Goal: Task Accomplishment & Management: Use online tool/utility

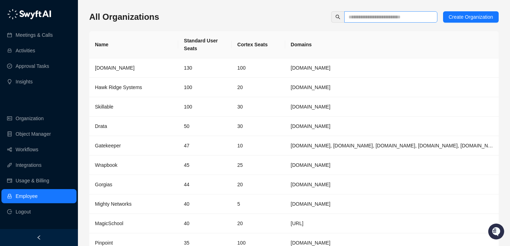
click at [355, 12] on span at bounding box center [390, 16] width 93 height 11
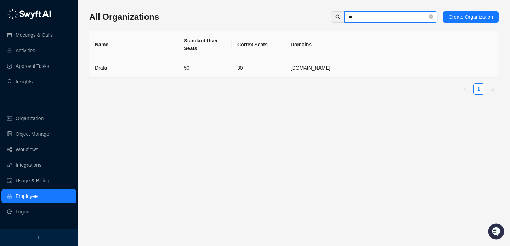
type input "**"
click at [214, 65] on td "50" at bounding box center [204, 67] width 53 height 19
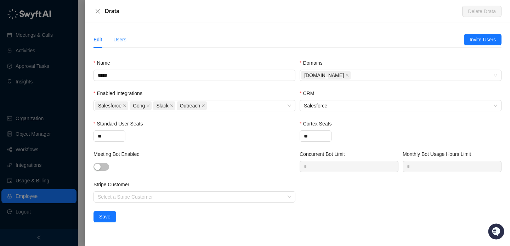
click at [121, 33] on div "Users" at bounding box center [119, 39] width 13 height 16
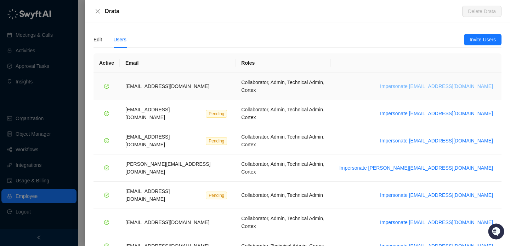
click at [455, 84] on span "Impersonate bradchrisakis@drata.com" at bounding box center [436, 86] width 113 height 8
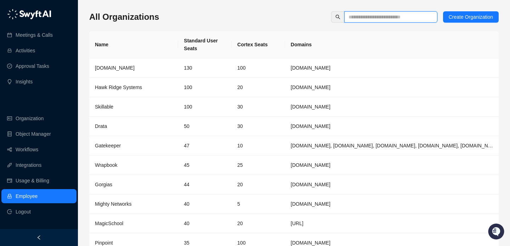
click at [390, 15] on input "text" at bounding box center [387, 17] width 79 height 8
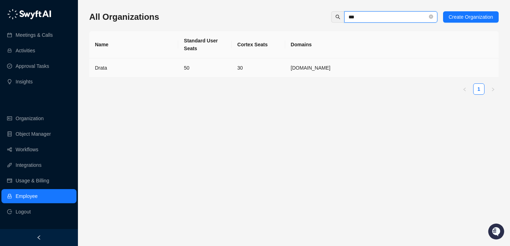
type input "***"
click at [225, 69] on td "50" at bounding box center [204, 67] width 53 height 19
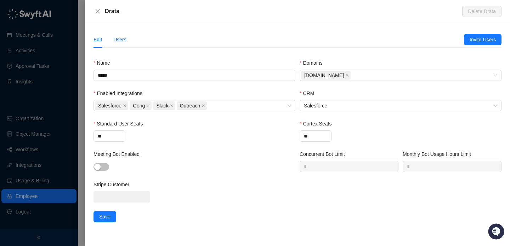
click at [114, 37] on div "Users" at bounding box center [119, 40] width 13 height 8
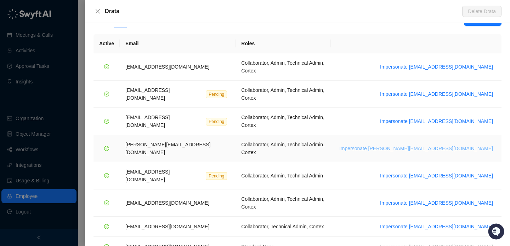
scroll to position [22, 0]
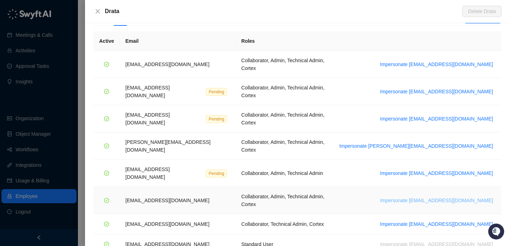
click at [435, 197] on span "Impersonate [EMAIL_ADDRESS][DOMAIN_NAME]" at bounding box center [436, 201] width 113 height 8
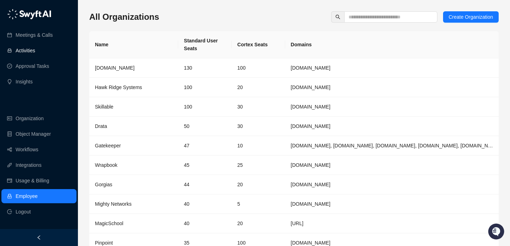
click at [35, 52] on link "Activities" at bounding box center [25, 51] width 19 height 14
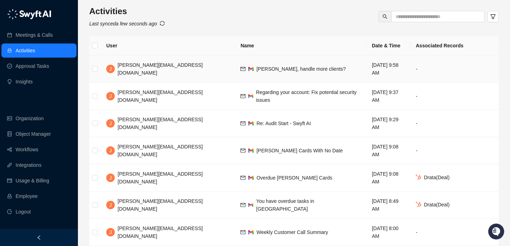
click at [283, 70] on td "[PERSON_NAME], handle more clients?" at bounding box center [300, 69] width 131 height 27
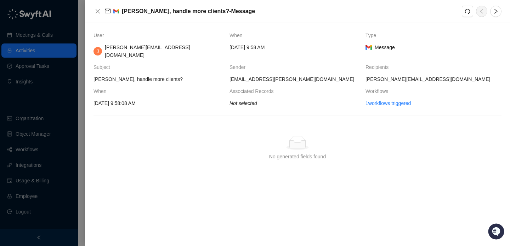
click at [64, 99] on div at bounding box center [255, 123] width 510 height 246
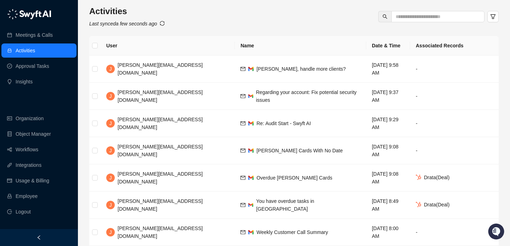
click at [168, 23] on div "Activities Last synced a few seconds ago" at bounding box center [293, 17] width 409 height 22
click at [165, 23] on icon "sync" at bounding box center [162, 23] width 5 height 5
click at [256, 90] on span "Regarding your account: Fix potential security issues" at bounding box center [306, 96] width 100 height 13
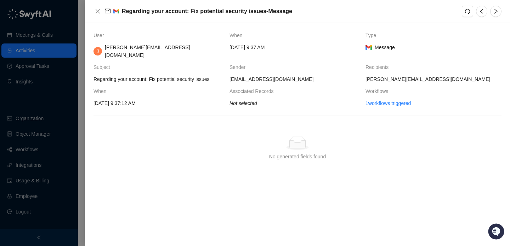
click at [88, 85] on div "User When Type J jake@swyftai.com Monday, 10/06/25, 9:37 AM Message Subject Sen…" at bounding box center [297, 134] width 425 height 223
click at [57, 93] on div at bounding box center [255, 123] width 510 height 246
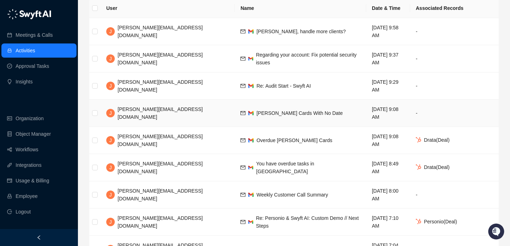
scroll to position [41, 0]
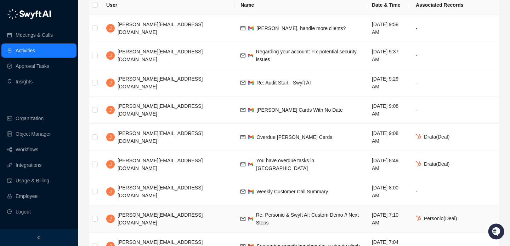
click at [295, 206] on td "Re: Personio & Swyft AI: Custom Demo // Next Steps" at bounding box center [300, 219] width 131 height 27
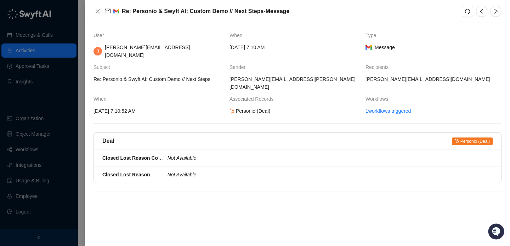
click at [129, 107] on span "10/6/2025, 7:10:52 AM" at bounding box center [158, 111] width 130 height 8
drag, startPoint x: 129, startPoint y: 98, endPoint x: 113, endPoint y: 98, distance: 16.3
click at [113, 107] on span "10/6/2025, 7:10:52 AM" at bounding box center [158, 111] width 130 height 8
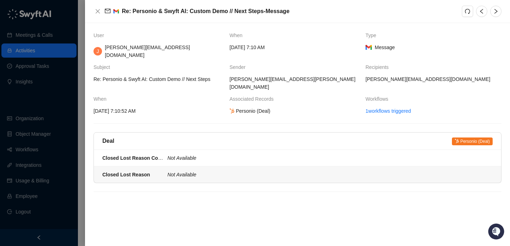
click at [171, 172] on icon "Not Available" at bounding box center [181, 175] width 29 height 6
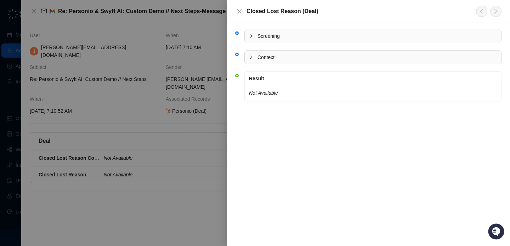
click at [132, 151] on div at bounding box center [255, 123] width 510 height 246
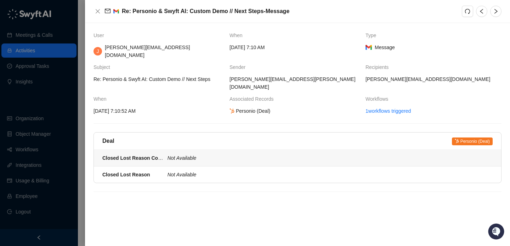
click at [132, 151] on li "Closed Lost Reason Context Not Available" at bounding box center [297, 158] width 407 height 17
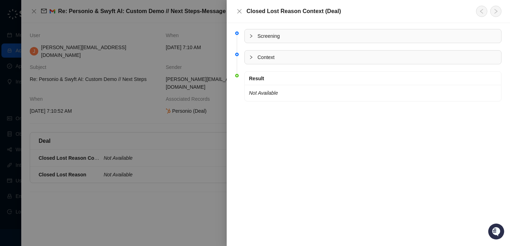
click at [90, 150] on div at bounding box center [255, 123] width 510 height 246
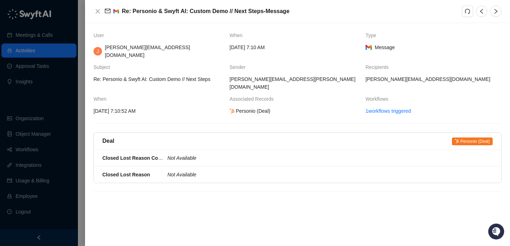
click at [55, 129] on div at bounding box center [255, 123] width 510 height 246
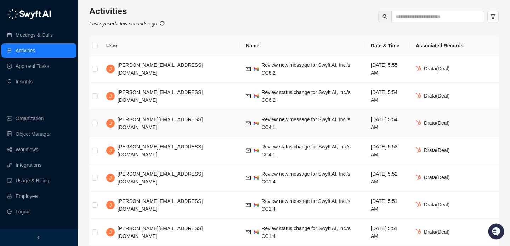
click at [271, 114] on td "Review new message for Swyft AI, Inc.'s CC4.1" at bounding box center [302, 123] width 125 height 27
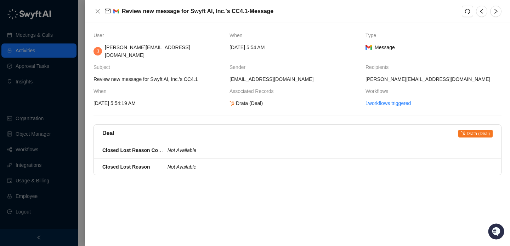
click at [16, 128] on div at bounding box center [255, 123] width 510 height 246
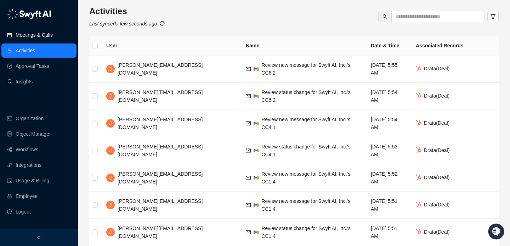
click at [35, 36] on link "Meetings & Calls" at bounding box center [34, 35] width 37 height 14
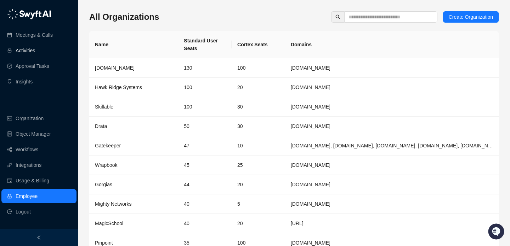
click at [35, 51] on link "Activities" at bounding box center [25, 51] width 19 height 14
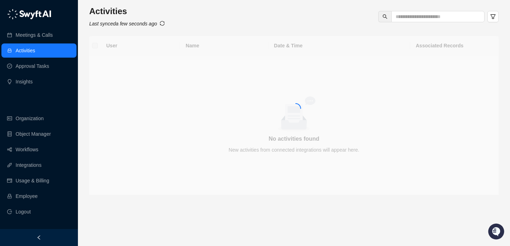
click at [54, 27] on ul "Meetings & Calls Activities Approval Tasks Insights" at bounding box center [39, 59] width 78 height 64
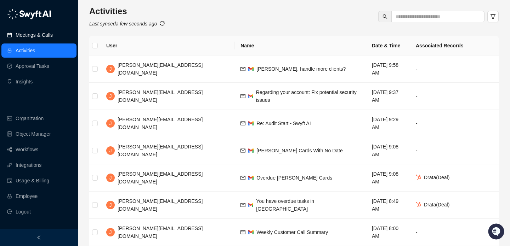
click at [53, 37] on link "Meetings & Calls" at bounding box center [34, 35] width 37 height 14
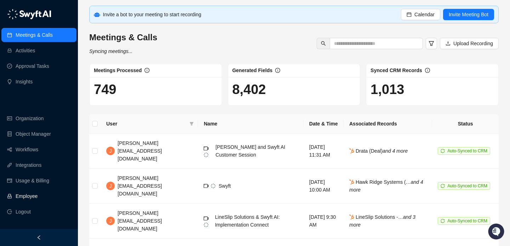
click at [22, 195] on link "Employee" at bounding box center [27, 196] width 22 height 14
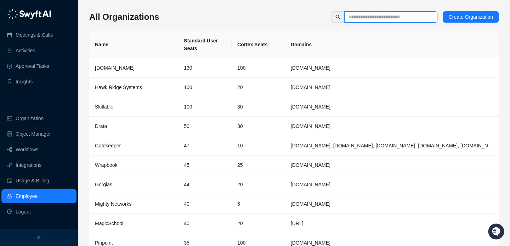
click at [381, 15] on input "text" at bounding box center [387, 17] width 79 height 8
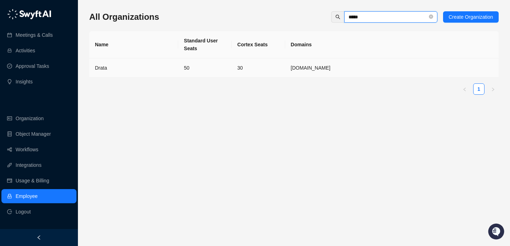
type input "*****"
click at [163, 74] on td "Drata" at bounding box center [133, 67] width 89 height 19
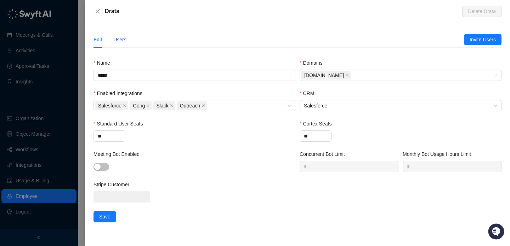
click at [124, 41] on div "Users" at bounding box center [119, 40] width 13 height 8
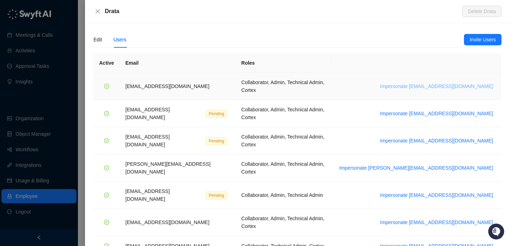
click at [421, 83] on span "Impersonate bradchrisakis@drata.com" at bounding box center [436, 86] width 113 height 8
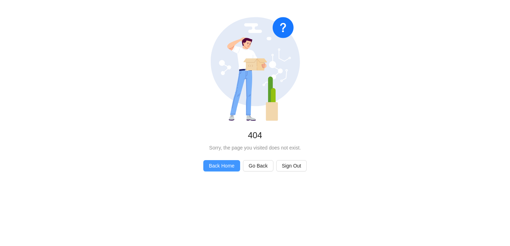
click at [212, 162] on span "Back Home" at bounding box center [221, 166] width 25 height 8
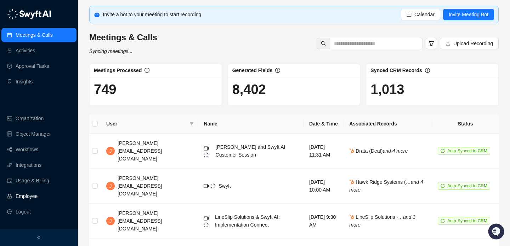
click at [38, 197] on link "Employee" at bounding box center [27, 196] width 22 height 14
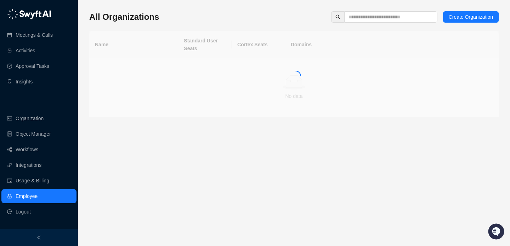
click at [365, 24] on div "All Organizations Create Organization Name Standard User Seats Cortex Seats Dom…" at bounding box center [293, 64] width 409 height 106
click at [376, 8] on div "All Organizations Create Organization Name Standard User Seats Cortex Seats Dom…" at bounding box center [293, 123] width 409 height 235
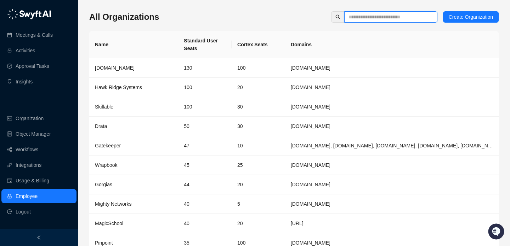
click at [374, 13] on input "text" at bounding box center [387, 17] width 79 height 8
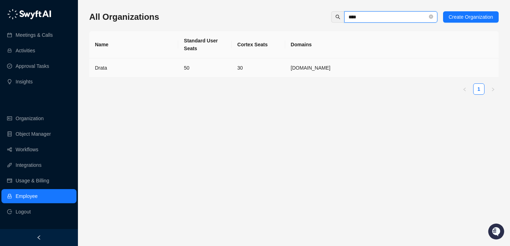
type input "****"
click at [226, 71] on td "50" at bounding box center [204, 67] width 53 height 19
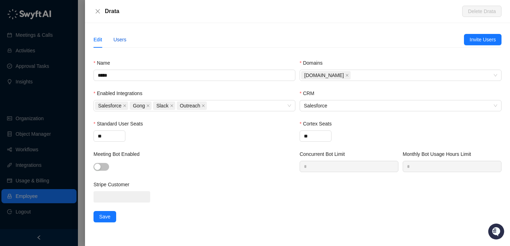
click at [121, 38] on div "Users" at bounding box center [119, 40] width 13 height 8
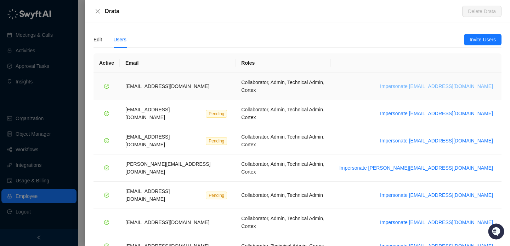
click at [464, 85] on span "Impersonate bradchrisakis@drata.com" at bounding box center [436, 86] width 113 height 8
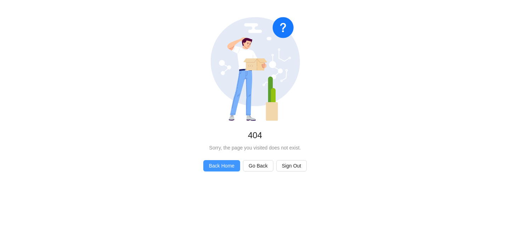
click at [224, 161] on button "Back Home" at bounding box center [221, 165] width 37 height 11
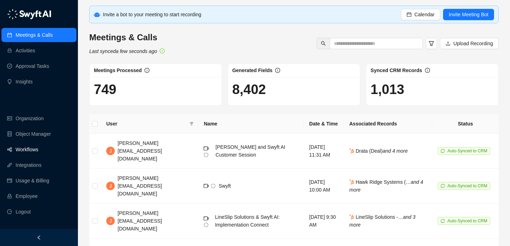
click at [38, 152] on link "Workflows" at bounding box center [27, 150] width 23 height 14
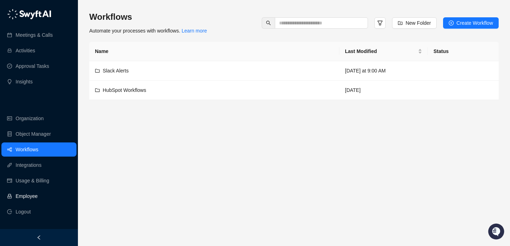
click at [37, 197] on link "Employee" at bounding box center [27, 196] width 22 height 14
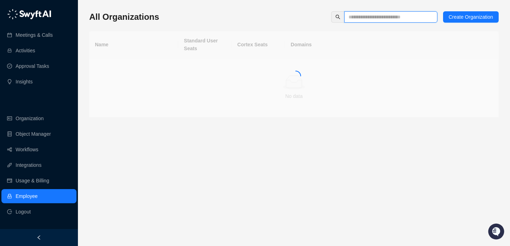
click at [357, 16] on input "text" at bounding box center [387, 17] width 79 height 8
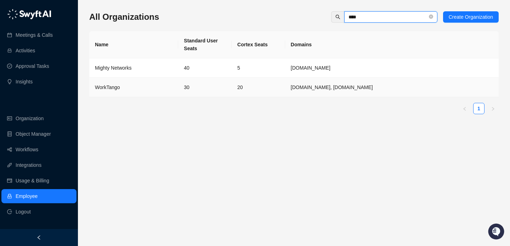
type input "****"
click at [180, 89] on td "30" at bounding box center [204, 87] width 53 height 19
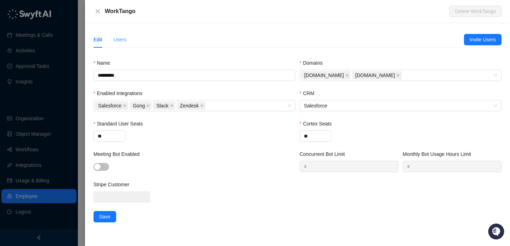
click at [119, 46] on div "Users" at bounding box center [119, 39] width 13 height 16
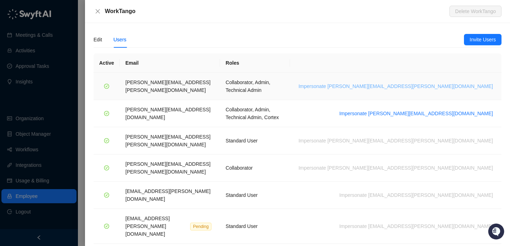
click at [424, 82] on span "Impersonate lisa.hall@worktango.com" at bounding box center [395, 86] width 194 height 8
